Goal: Task Accomplishment & Management: Manage account settings

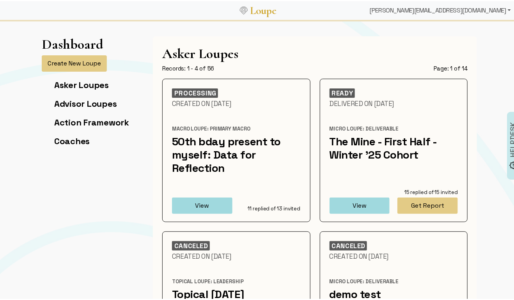
click at [491, 4] on div "[PERSON_NAME][EMAIL_ADDRESS][DOMAIN_NAME]" at bounding box center [440, 10] width 147 height 16
